Goal: Entertainment & Leisure: Consume media (video, audio)

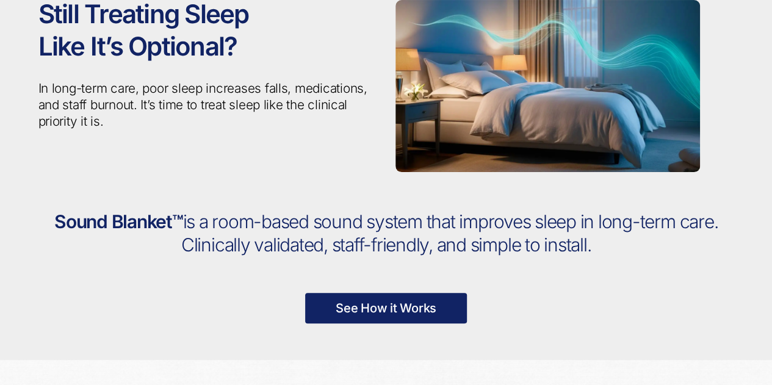
scroll to position [128, 0]
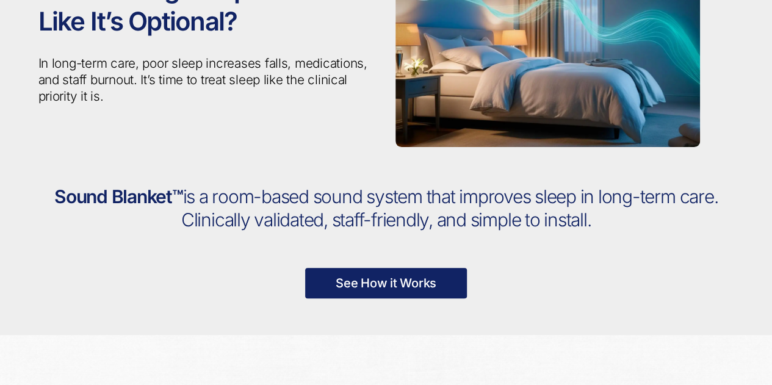
click at [399, 287] on link "See How it Works" at bounding box center [386, 283] width 162 height 31
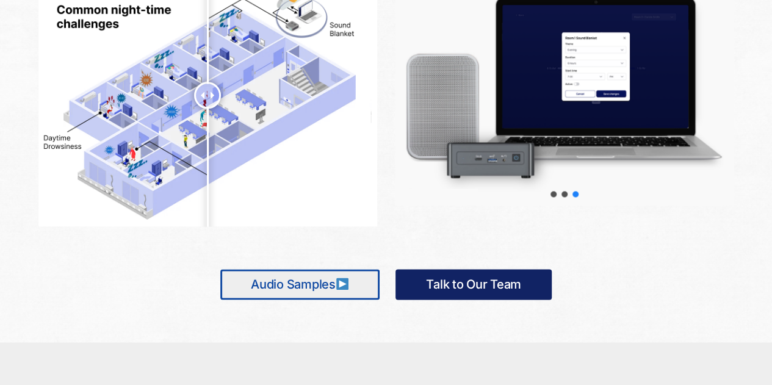
scroll to position [741, 0]
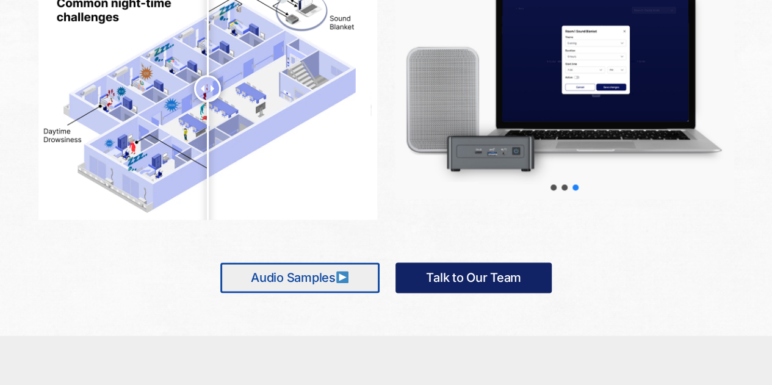
click at [306, 279] on link "Audio Samples" at bounding box center [299, 277] width 159 height 31
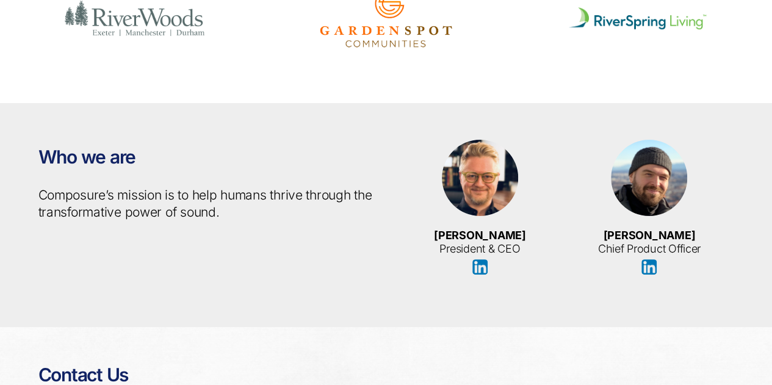
scroll to position [2354, 0]
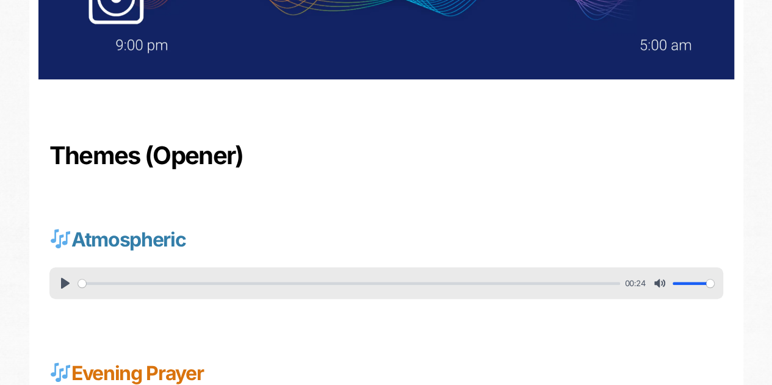
scroll to position [317, 0]
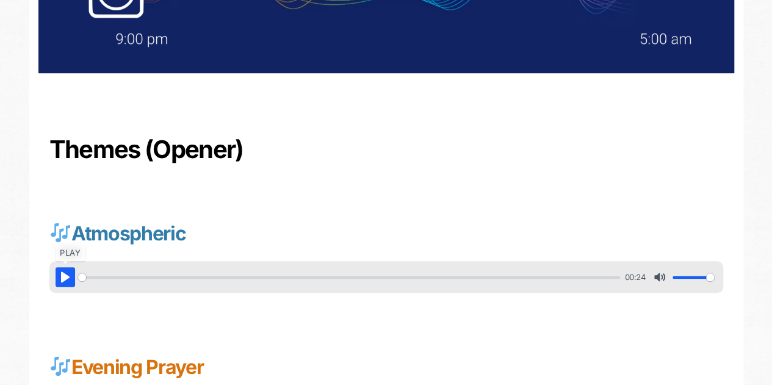
click at [65, 280] on button "Pause Play" at bounding box center [66, 277] width 20 height 20
click at [478, 308] on div "Atmospheric Pause Play % buffered 00:06 00:24 Unmute Mute Settings Captions Dis…" at bounding box center [386, 250] width 696 height 134
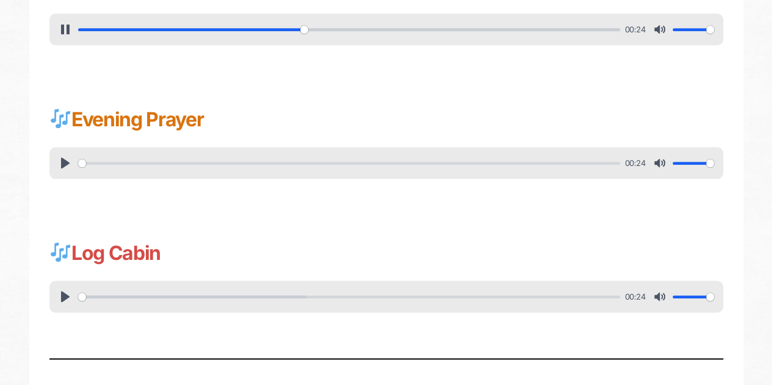
scroll to position [586, 0]
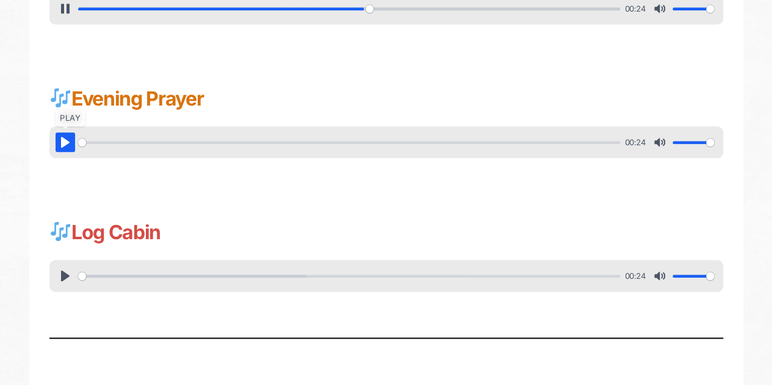
click at [63, 145] on button "Pause Play" at bounding box center [66, 142] width 20 height 20
type input "53.97"
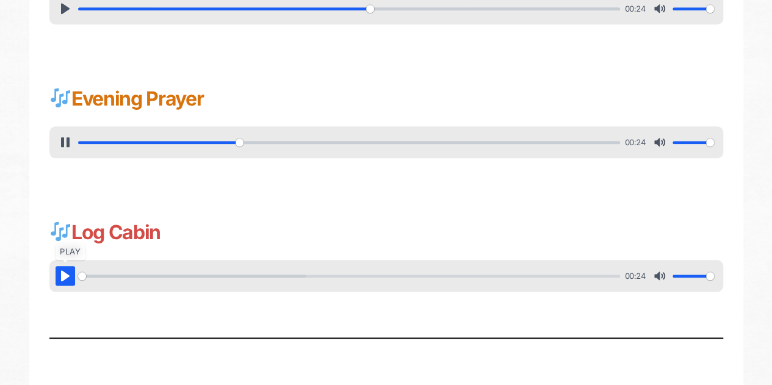
click at [67, 275] on button "Pause Play" at bounding box center [66, 276] width 20 height 20
type input "30.12"
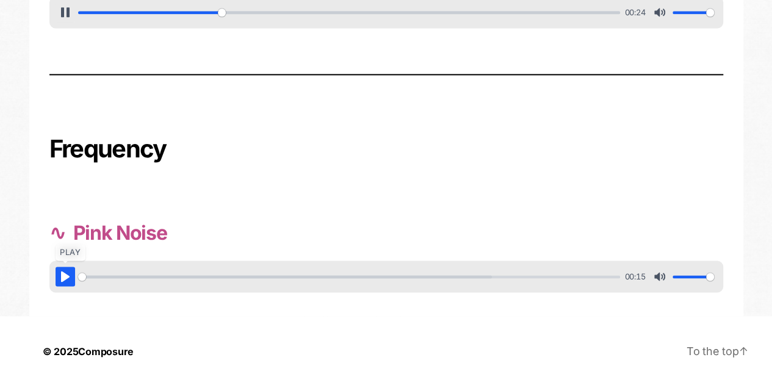
click at [65, 278] on button "Pause Play" at bounding box center [66, 277] width 20 height 20
type input "26.47"
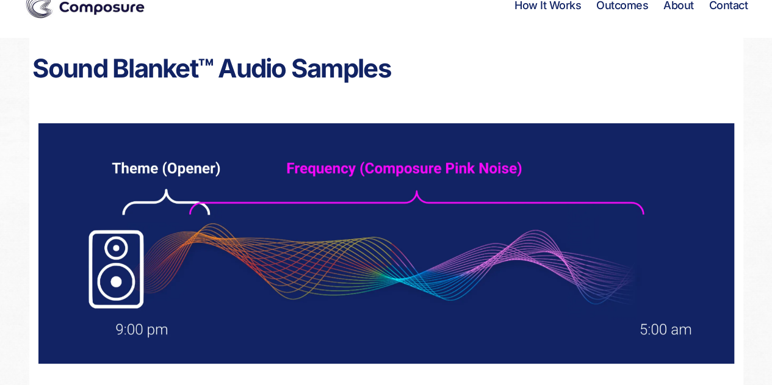
scroll to position [0, 0]
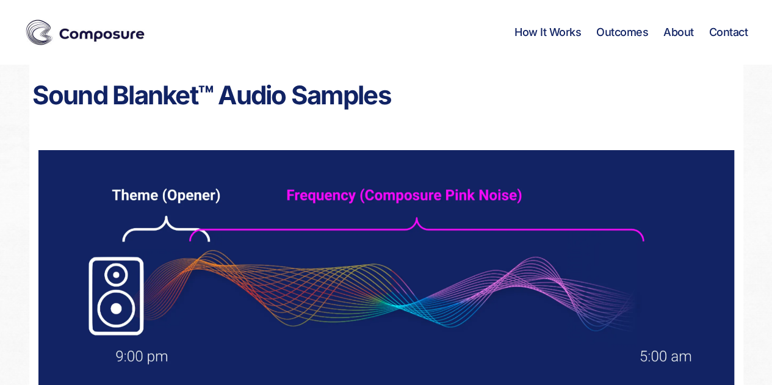
type input "83.56"
